Goal: Task Accomplishment & Management: Manage account settings

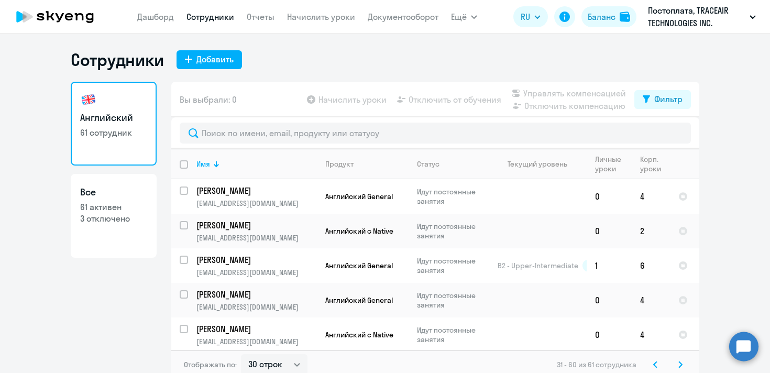
select select "30"
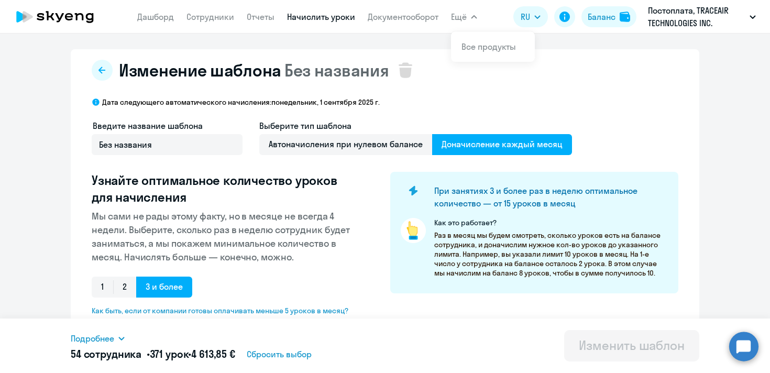
select select "10"
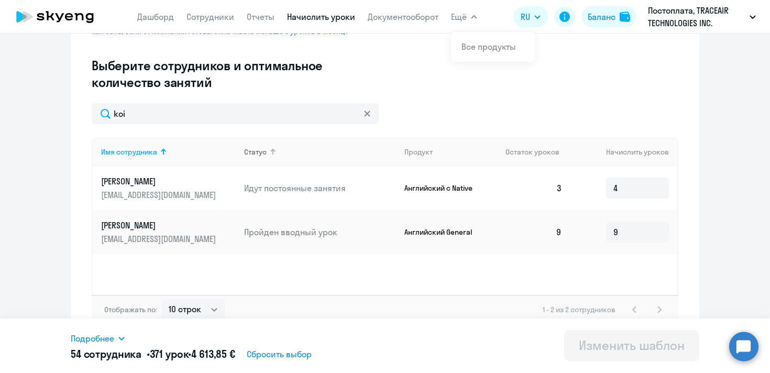
scroll to position [280, 0]
drag, startPoint x: 626, startPoint y: 230, endPoint x: 612, endPoint y: 231, distance: 14.2
click at [612, 231] on input "9" at bounding box center [637, 231] width 63 height 21
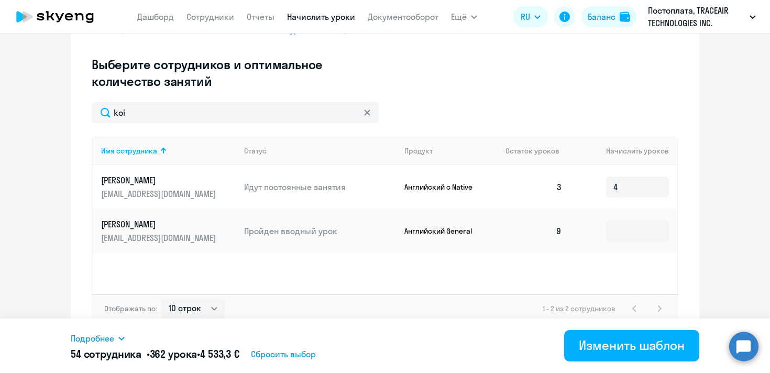
click at [24, 227] on ng-component "Изменение шаблона Без названия Дата следующего автоматического начисления: [DAT…" at bounding box center [385, 54] width 770 height 571
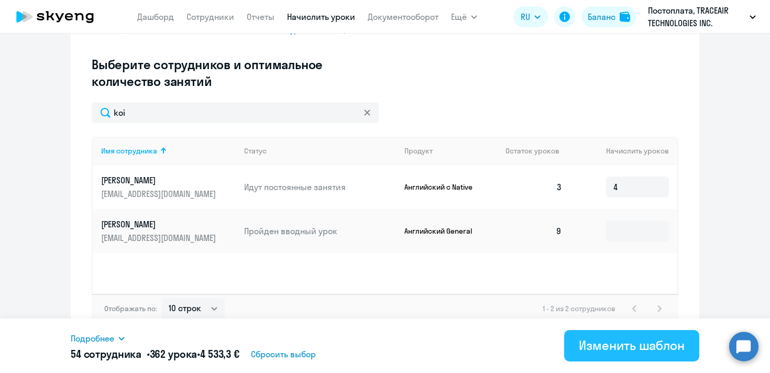
click at [578, 350] on button "Изменить шаблон" at bounding box center [631, 345] width 135 height 31
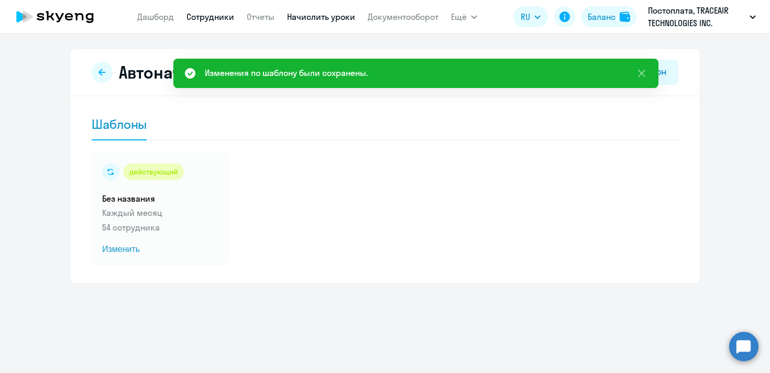
click at [222, 18] on link "Сотрудники" at bounding box center [210, 17] width 48 height 10
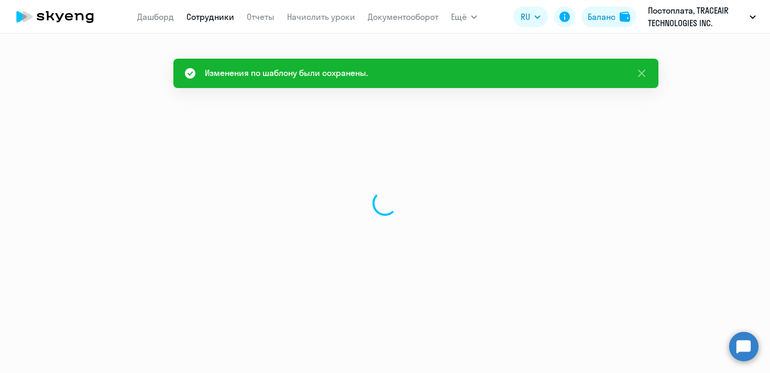
select select "30"
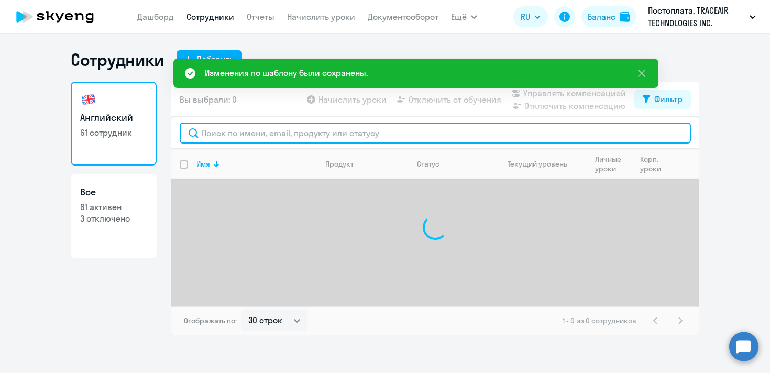
click at [327, 133] on input "text" at bounding box center [435, 133] width 511 height 21
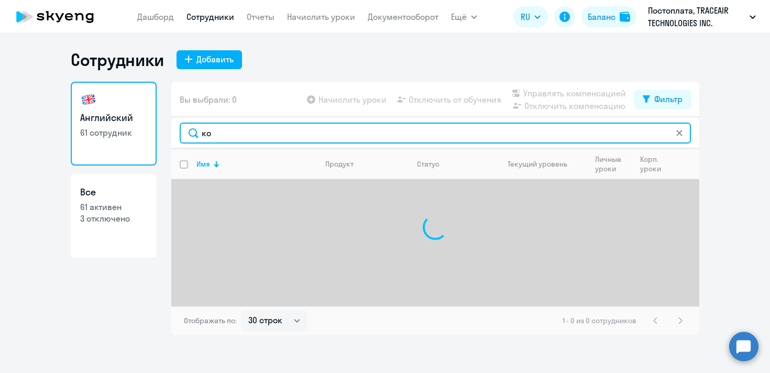
type input "к"
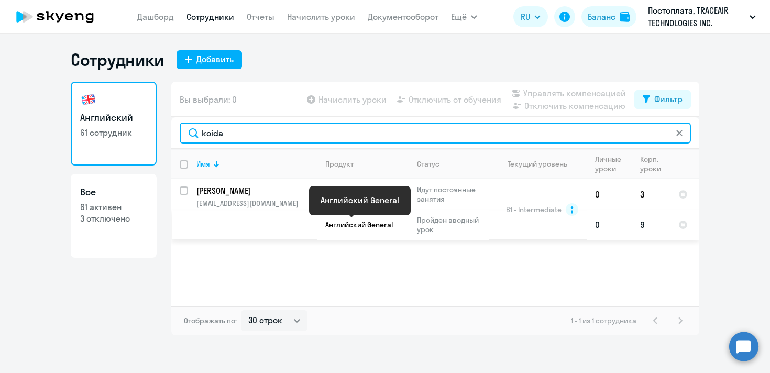
type input "koida"
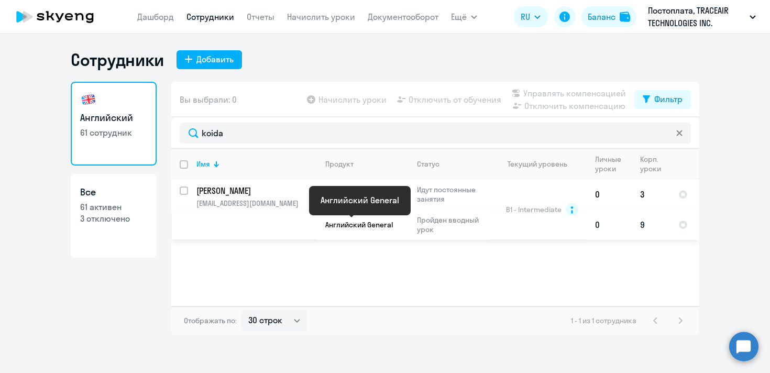
click at [342, 227] on span "Английский General" at bounding box center [359, 224] width 68 height 9
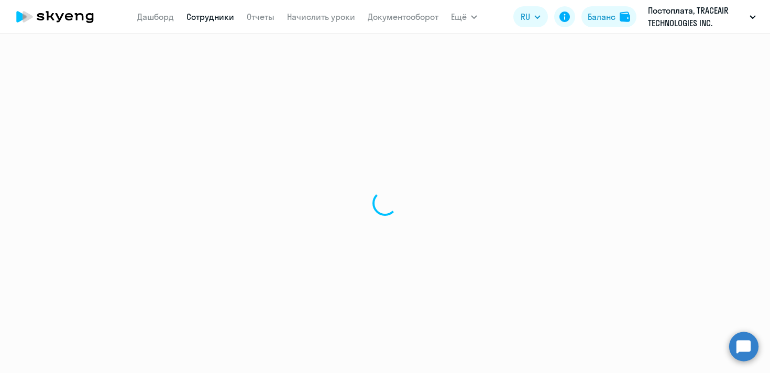
select select "english"
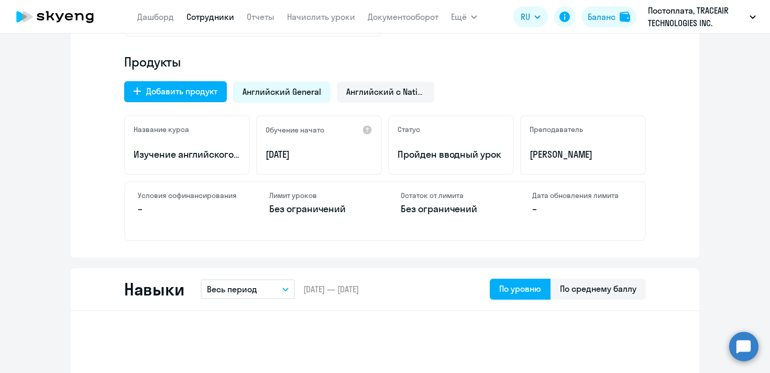
scroll to position [334, 0]
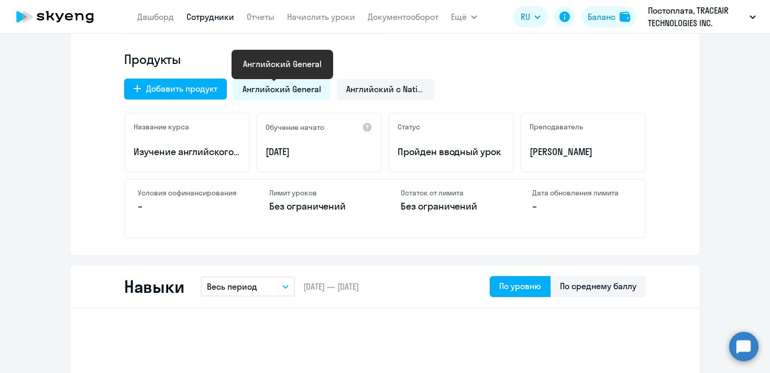
click at [285, 93] on span "Английский General" at bounding box center [282, 89] width 79 height 12
click at [300, 87] on span "Английский General" at bounding box center [282, 89] width 79 height 12
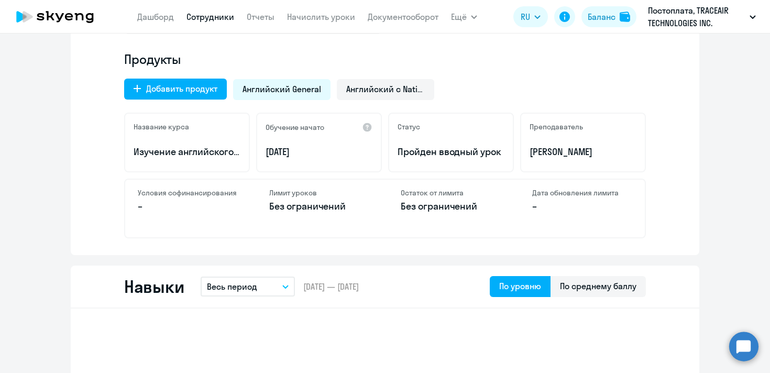
click at [290, 98] on div "Английский General" at bounding box center [281, 89] width 97 height 21
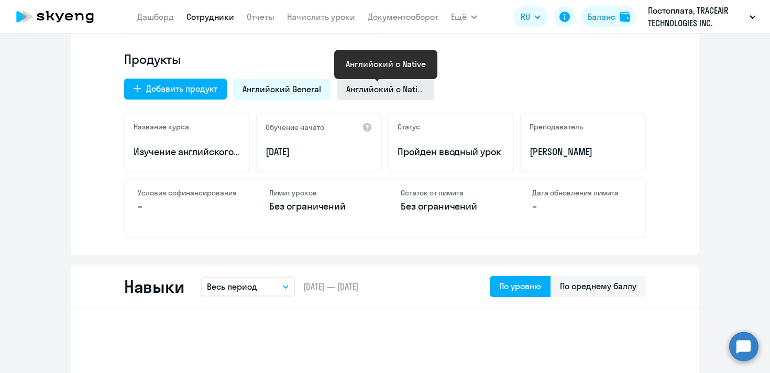
click at [379, 88] on span "Английский с Native" at bounding box center [385, 89] width 79 height 12
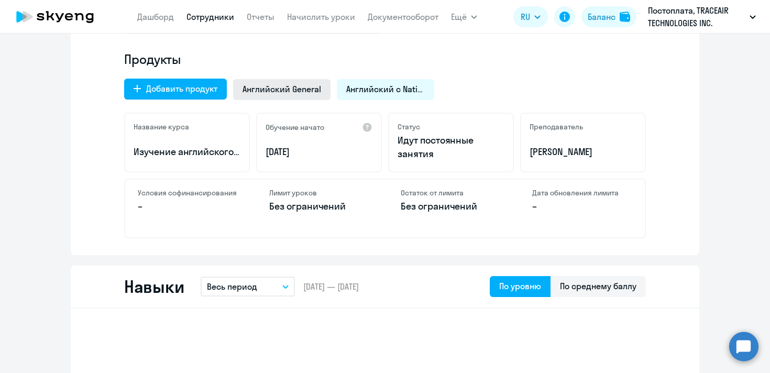
click at [294, 79] on div "Английский General" at bounding box center [281, 89] width 97 height 21
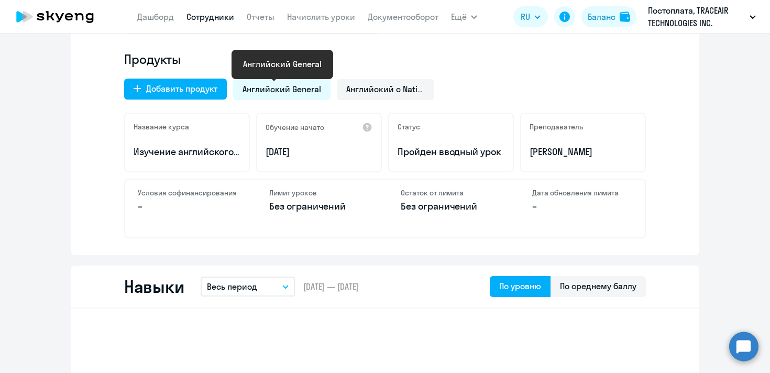
click at [303, 91] on span "Английский General" at bounding box center [282, 89] width 79 height 12
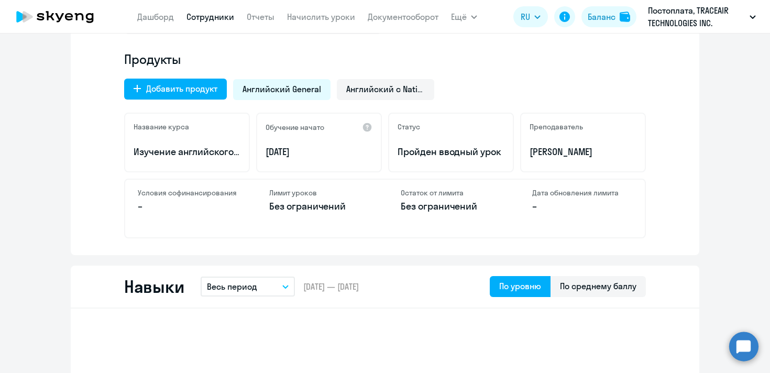
click at [218, 19] on link "Сотрудники" at bounding box center [210, 17] width 48 height 10
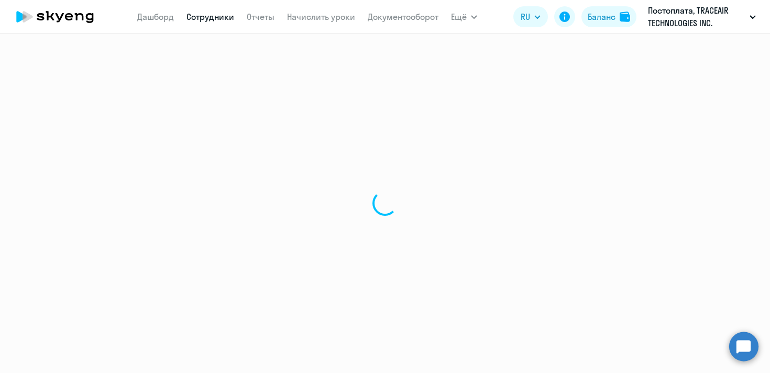
select select "30"
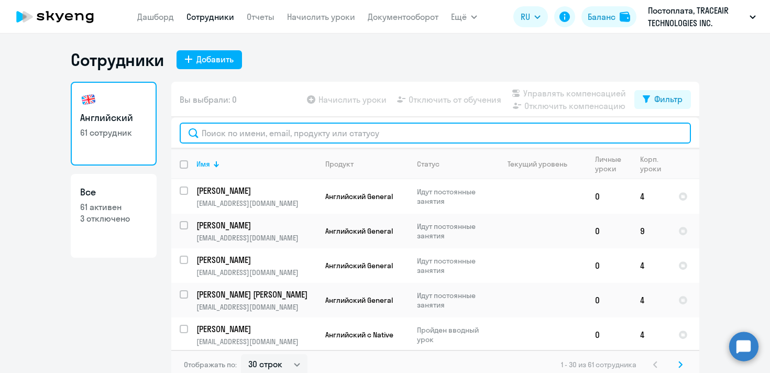
click at [514, 135] on input "text" at bounding box center [435, 133] width 511 height 21
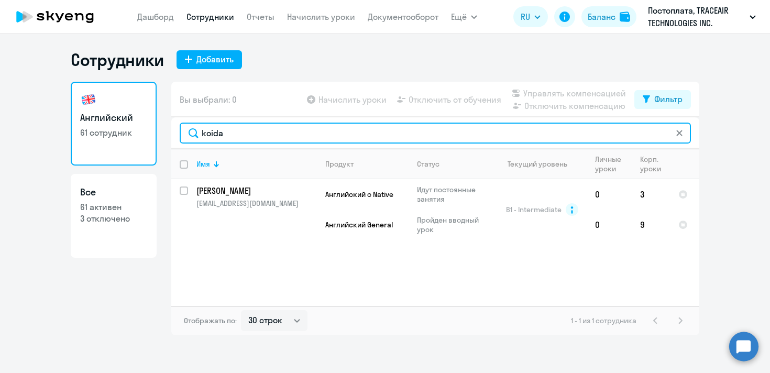
type input "koida"
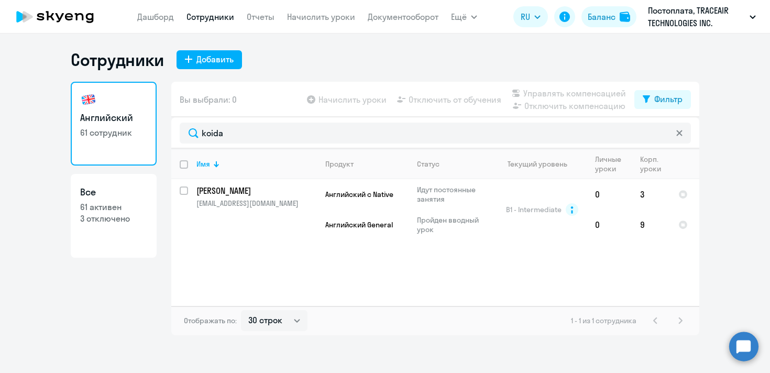
click at [371, 105] on div "Начислить уроки Отключить от обучения Управлять компенсацией Отключить компенса…" at bounding box center [470, 99] width 330 height 25
click at [371, 97] on app-table-action-button "Начислить уроки" at bounding box center [346, 99] width 82 height 13
click at [341, 18] on link "Начислить уроки" at bounding box center [321, 17] width 68 height 10
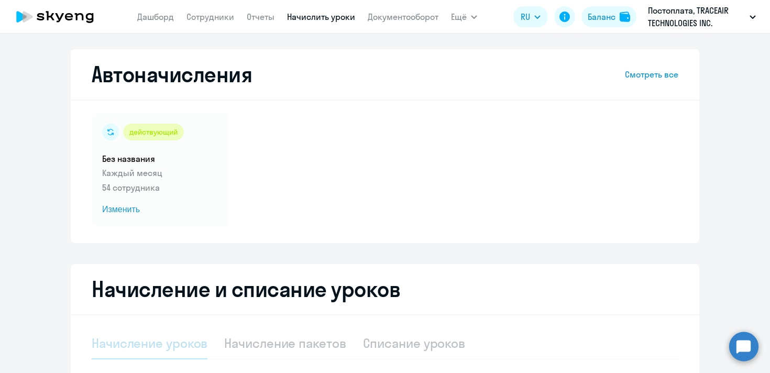
select select "10"
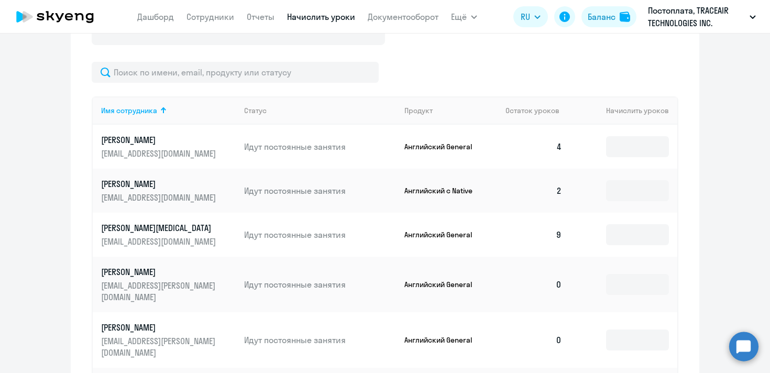
scroll to position [379, 0]
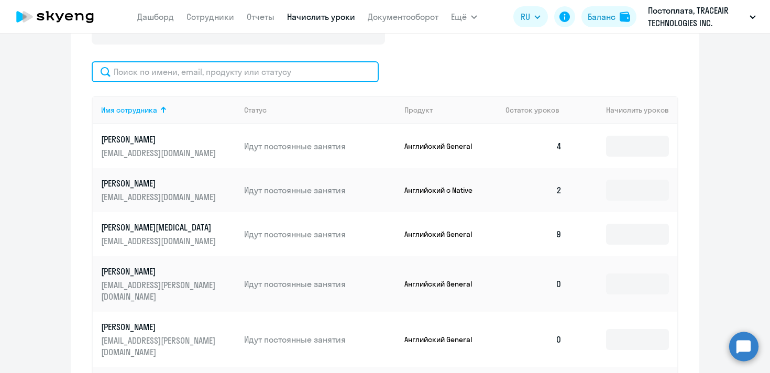
click at [295, 76] on input "text" at bounding box center [235, 71] width 287 height 21
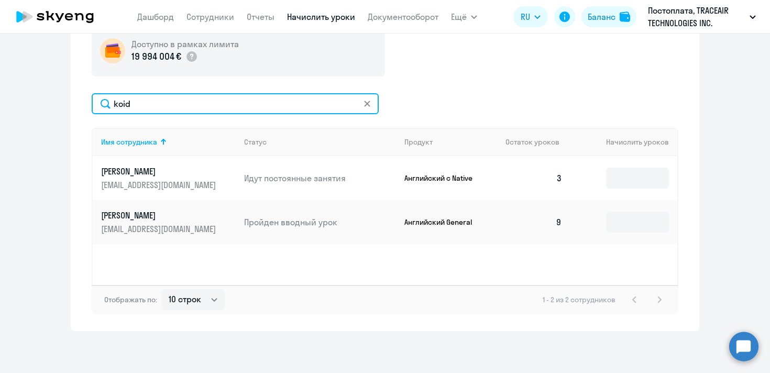
type input "koid"
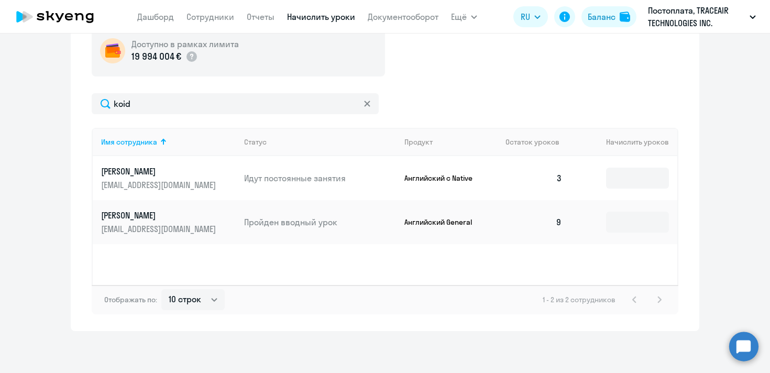
click at [557, 222] on td "9" at bounding box center [533, 222] width 73 height 44
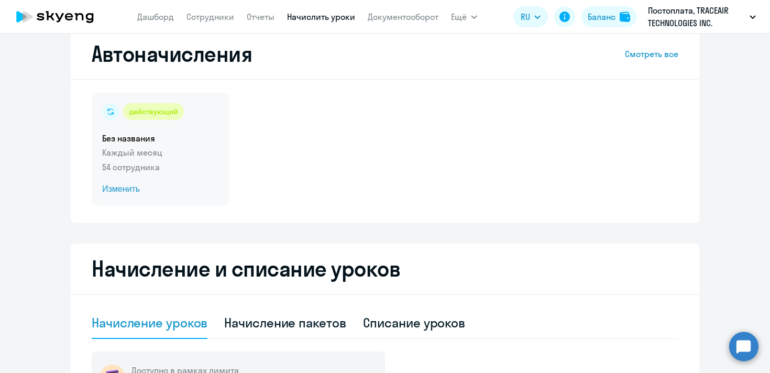
scroll to position [0, 0]
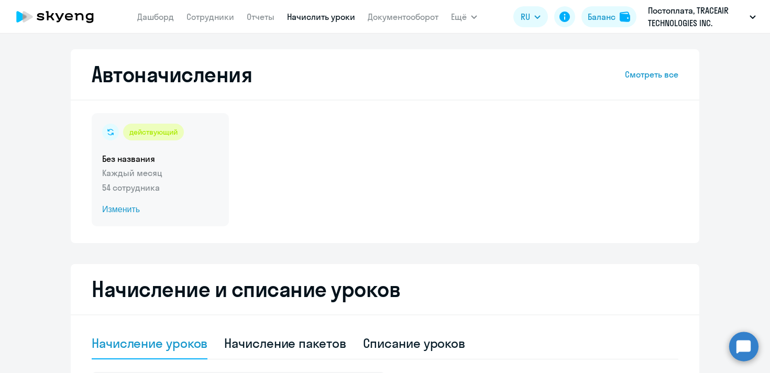
click at [127, 213] on span "Изменить" at bounding box center [160, 209] width 116 height 13
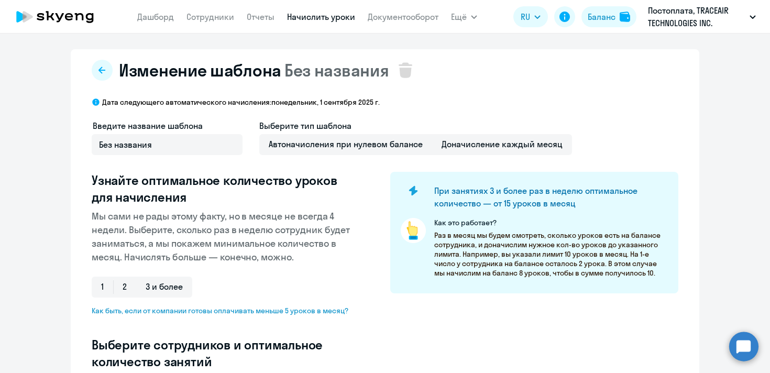
select select "10"
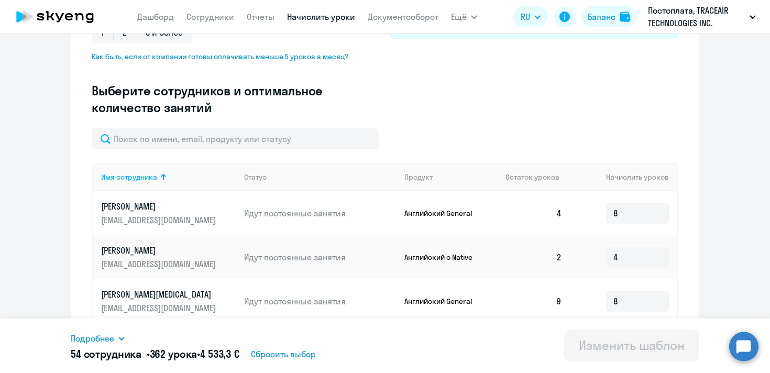
scroll to position [257, 0]
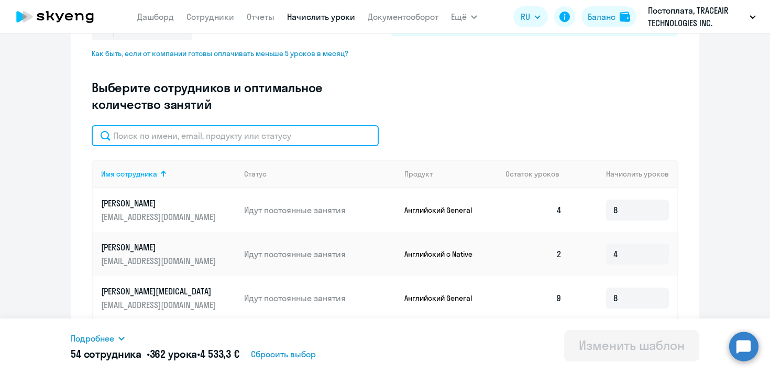
click at [310, 139] on input "text" at bounding box center [235, 135] width 287 height 21
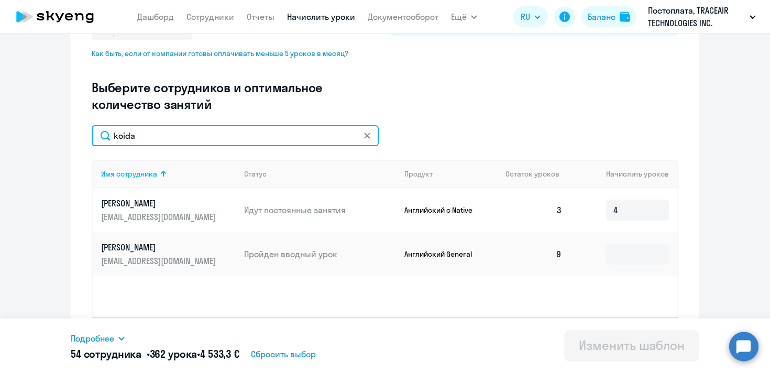
type input "koida"
